Goal: Transaction & Acquisition: Book appointment/travel/reservation

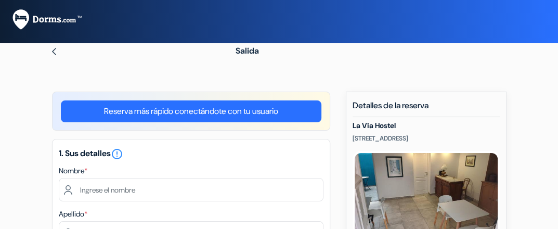
scroll to position [50, 0]
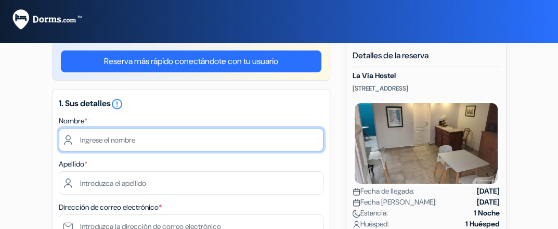
click at [116, 136] on input "text" at bounding box center [191, 139] width 265 height 23
type input "[PERSON_NAME]"
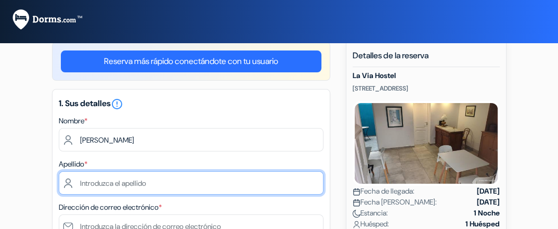
click at [96, 183] on input "text" at bounding box center [191, 182] width 265 height 23
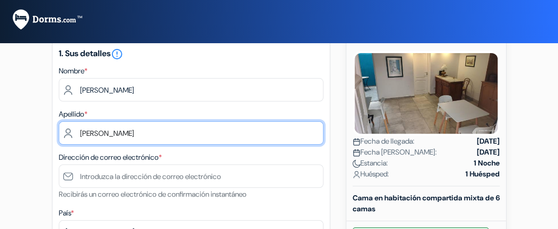
type input "VALLEJOS"
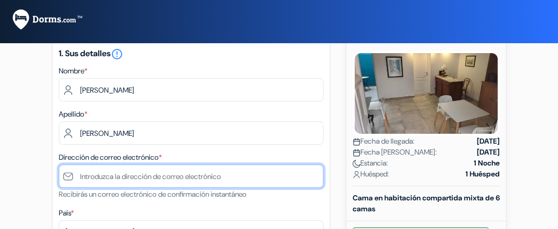
click at [95, 172] on input "text" at bounding box center [191, 175] width 265 height 23
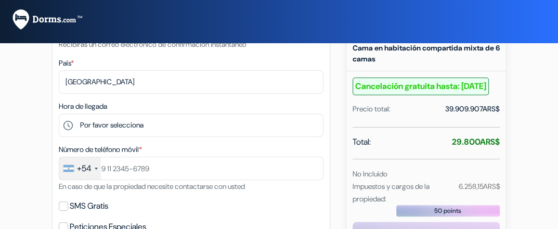
scroll to position [300, 0]
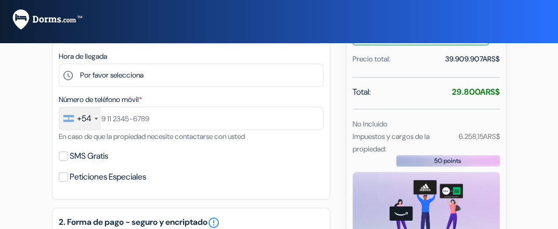
type input "nestorvallejos65@hotmail.com"
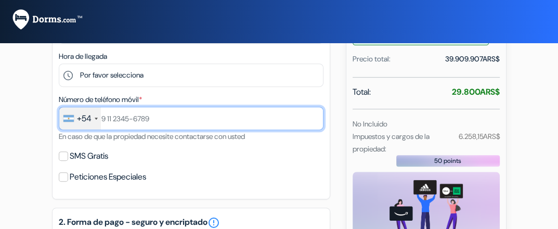
click at [144, 107] on input "text" at bounding box center [191, 118] width 265 height 23
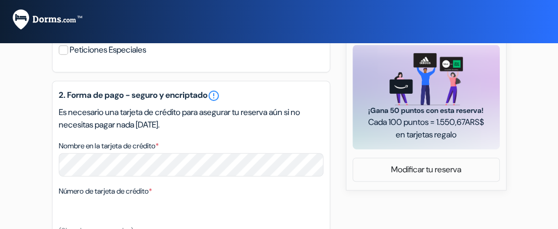
scroll to position [476, 0]
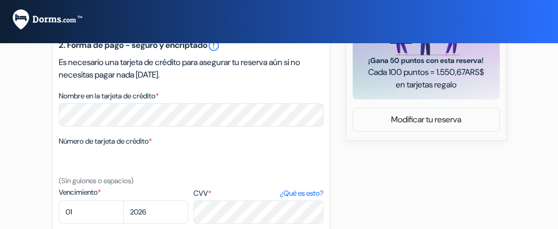
type input "91140854187"
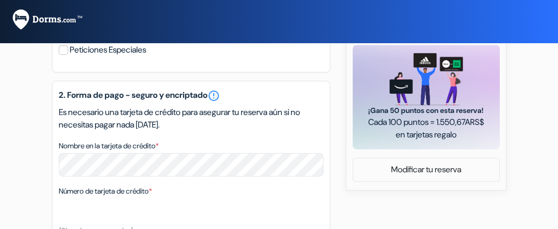
scroll to position [526, 0]
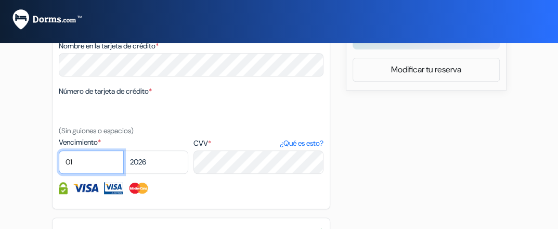
click at [82, 150] on select "01 02 03 04 05 06 07 08 09 10 11 12" at bounding box center [91, 161] width 65 height 23
select select "07"
click option "07" at bounding box center [0, 0] width 0 height 0
click at [155, 150] on select "2025 2026 2027 2028 2029 2030 2031 2032 2033 2034 2035 2036 2037 2038 2039 2040…" at bounding box center [155, 161] width 65 height 23
select select "2029"
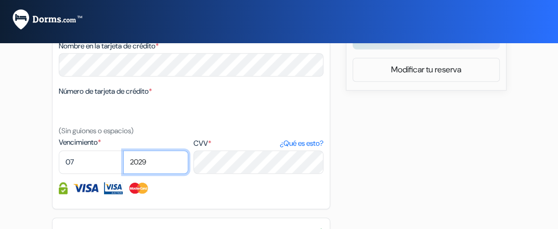
click option "2029" at bounding box center [0, 0] width 0 height 0
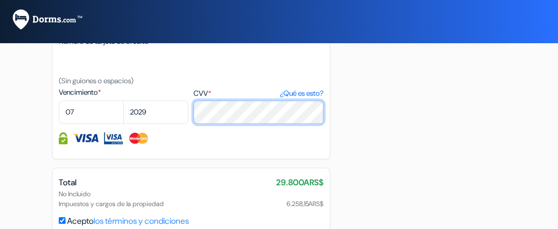
scroll to position [626, 0]
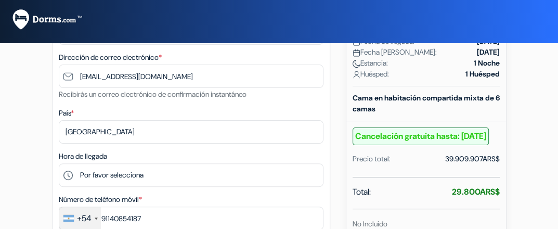
scroll to position [250, 0]
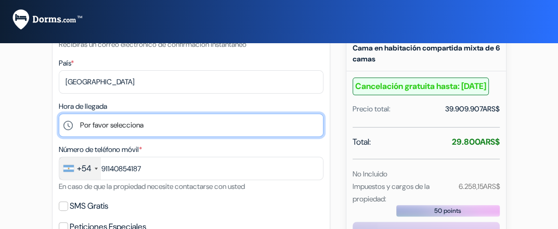
click at [70, 118] on select "Por favor selecciona 13:00 14:00 15:00 16:00 17:00 18:00 19:00 20:00 21:00 22:0…" at bounding box center [191, 124] width 265 height 23
select select "13"
click option "13:00" at bounding box center [0, 0] width 0 height 0
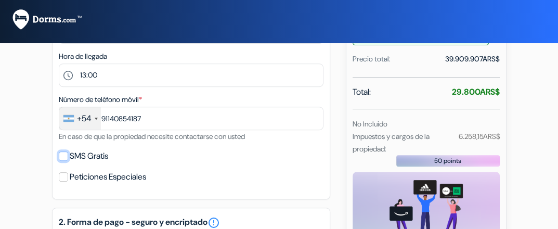
click at [63, 151] on input "SMS Gratis" at bounding box center [63, 155] width 9 height 9
checkbox input "true"
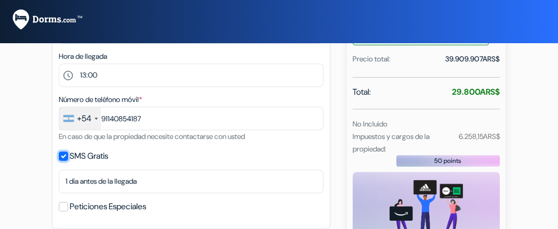
scroll to position [349, 0]
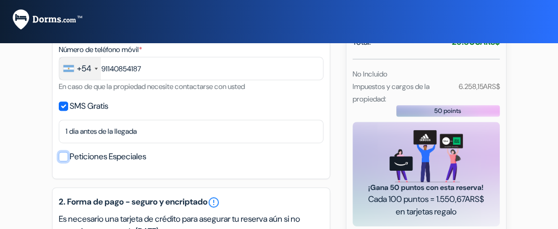
click at [66, 152] on input "Peticiones Especiales" at bounding box center [63, 156] width 9 height 9
checkbox input "true"
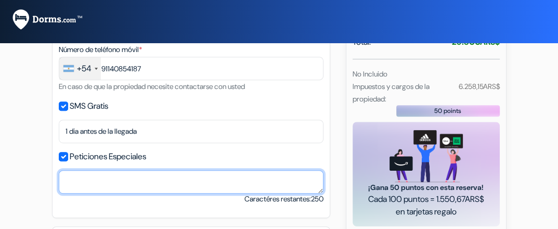
click at [186, 170] on textarea "Nombre en la tarjeta de crédito *" at bounding box center [191, 181] width 265 height 23
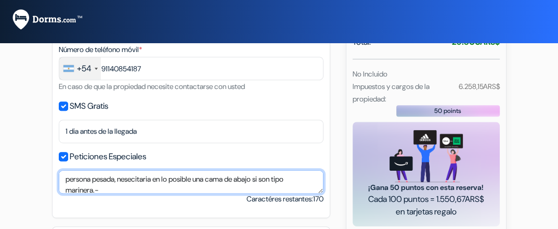
scroll to position [1, 0]
click at [145, 170] on textarea "persona pesada, necesitara en lo posible una cama de abajo si son tipo marinera…" at bounding box center [191, 181] width 265 height 23
click at [146, 170] on textarea "persona pesada, necesitara en lo posible una cama de abajo si son tipo marinera…" at bounding box center [191, 181] width 265 height 23
click at [138, 178] on textarea "persona pesada, necesitaria en lo posible una cama de abajo si son tipo mariner…" at bounding box center [191, 181] width 265 height 23
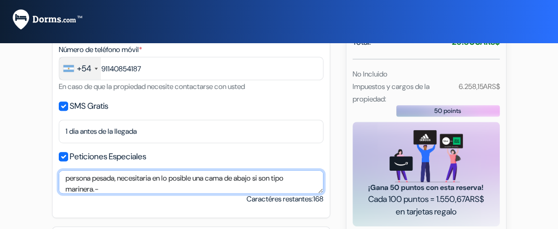
click at [135, 176] on textarea "persona pesada, necesitaria en lo posible una cama de abajo si son tipo mariner…" at bounding box center [191, 181] width 265 height 23
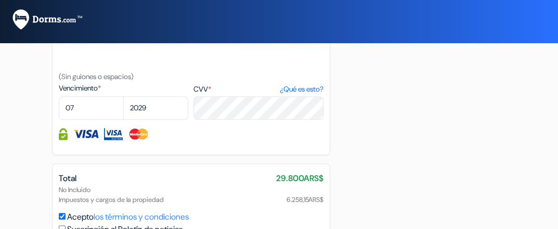
scroll to position [695, 0]
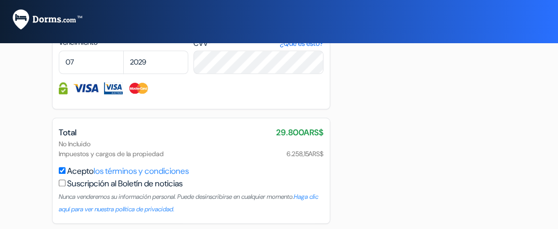
type textarea "persona pesada, necesitaria en lo posible una cama de abajo si son tipo mariner…"
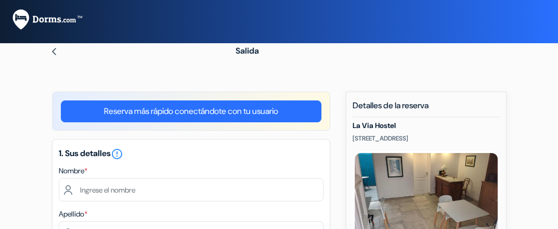
click at [265, 108] on link "Reserva más rápido conectándote con tu usuario" at bounding box center [191, 111] width 261 height 22
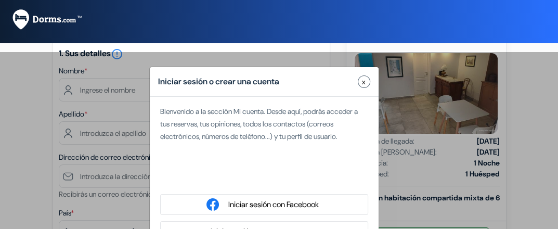
scroll to position [150, 0]
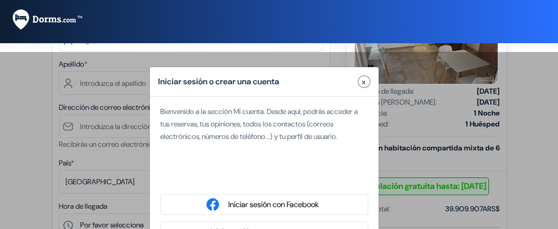
click at [363, 76] on button "x" at bounding box center [364, 81] width 12 height 12
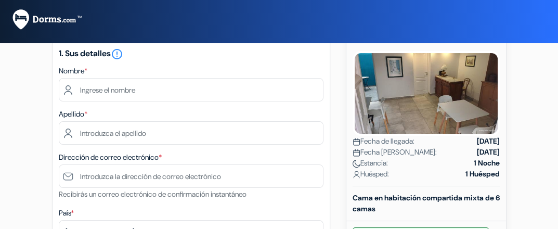
scroll to position [50, 0]
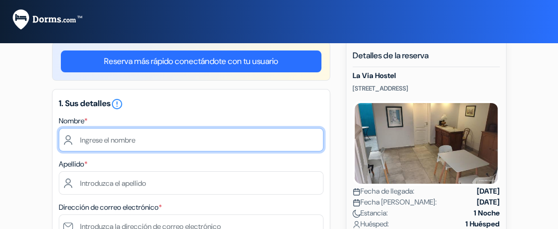
click at [216, 139] on input "text" at bounding box center [191, 139] width 265 height 23
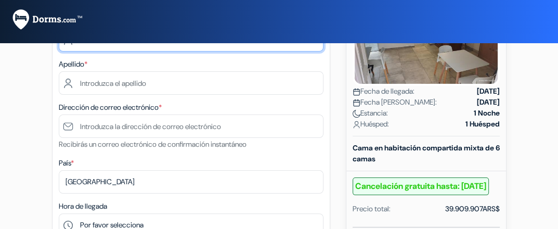
type input "nes"
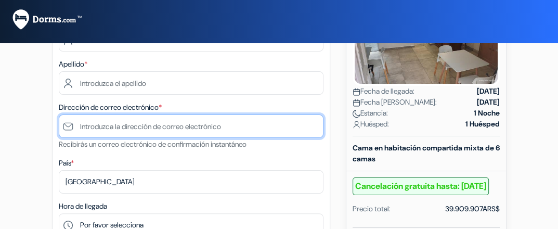
click at [223, 121] on input "text" at bounding box center [191, 125] width 265 height 23
type input "n"
